Goal: Task Accomplishment & Management: Manage account settings

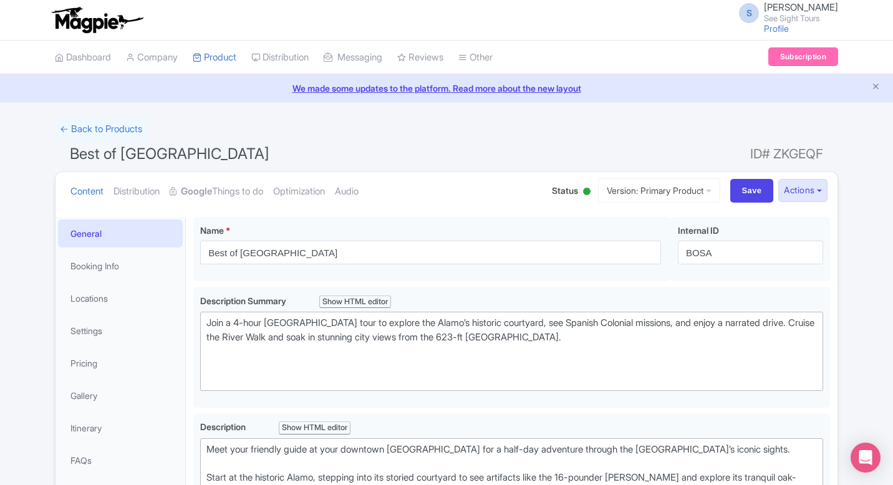
click at [91, 230] on link "General" at bounding box center [120, 233] width 125 height 28
click at [95, 133] on link "← Back to Products" at bounding box center [101, 129] width 92 height 24
click at [69, 130] on link "← Back to Products" at bounding box center [101, 129] width 92 height 24
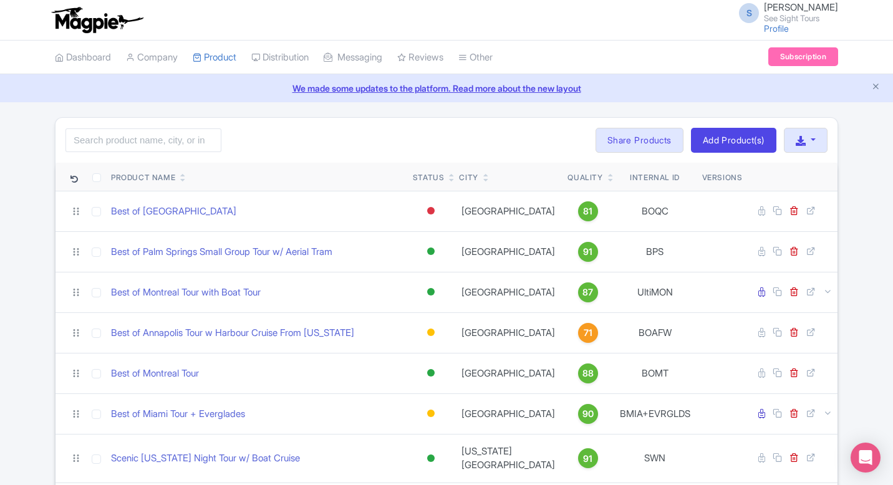
click at [591, 176] on div "Quality" at bounding box center [587, 177] width 40 height 11
click at [608, 176] on icon at bounding box center [611, 179] width 6 height 7
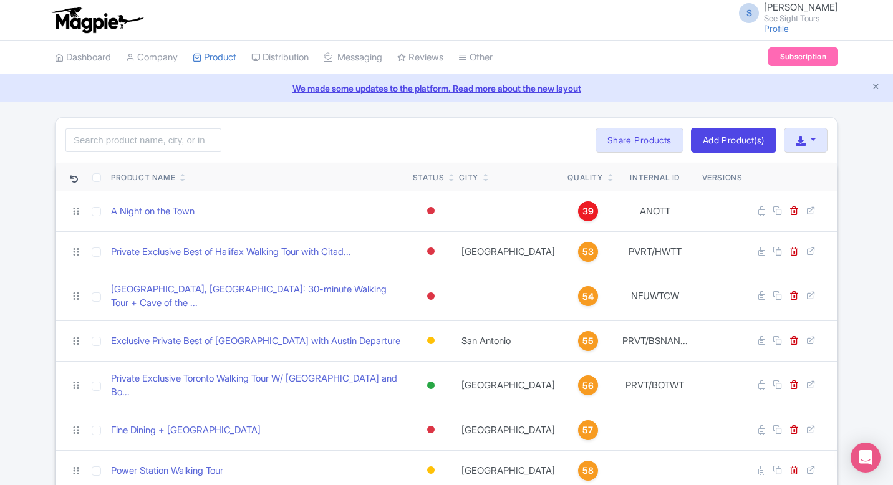
click at [608, 176] on icon at bounding box center [611, 179] width 6 height 7
